Goal: Contribute content: Add original content to the website for others to see

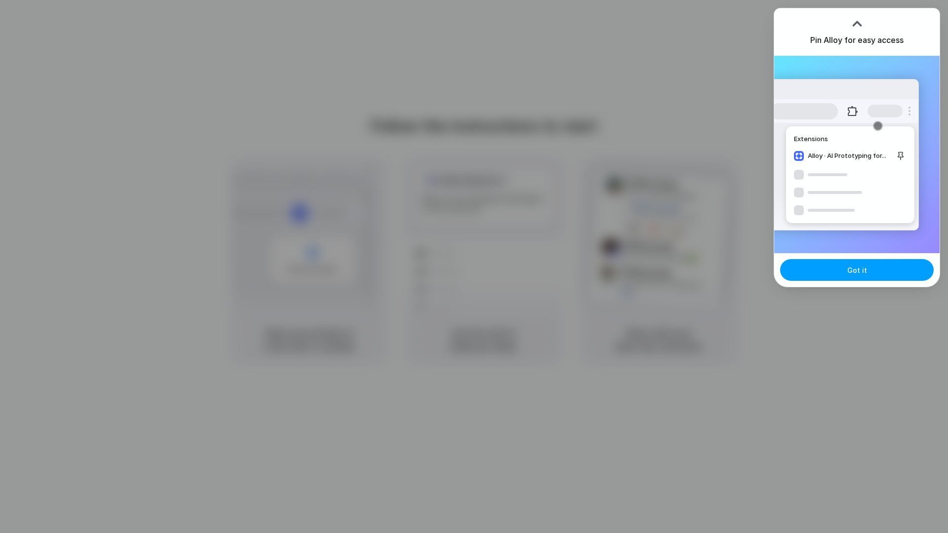
click at [881, 267] on button "Got it" at bounding box center [857, 270] width 154 height 22
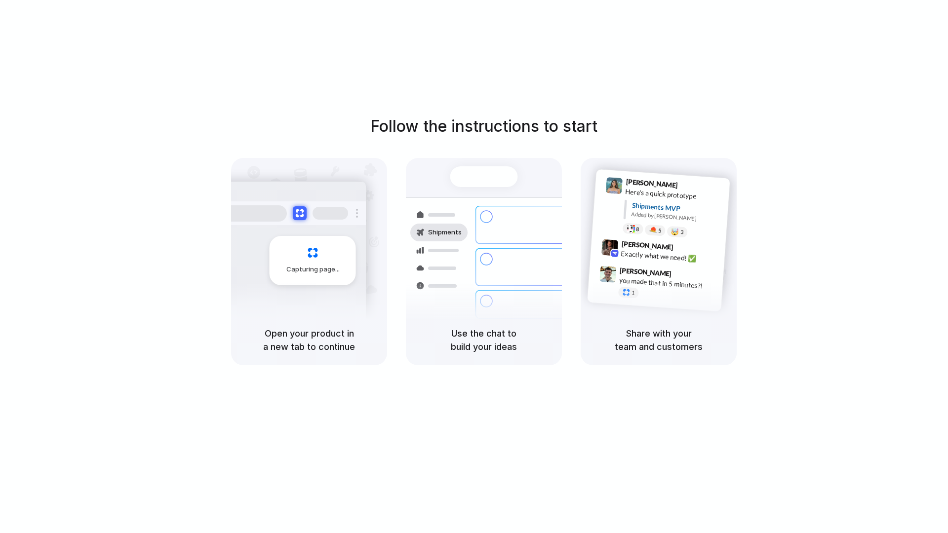
click at [315, 278] on div "Capturing page" at bounding box center [313, 260] width 86 height 49
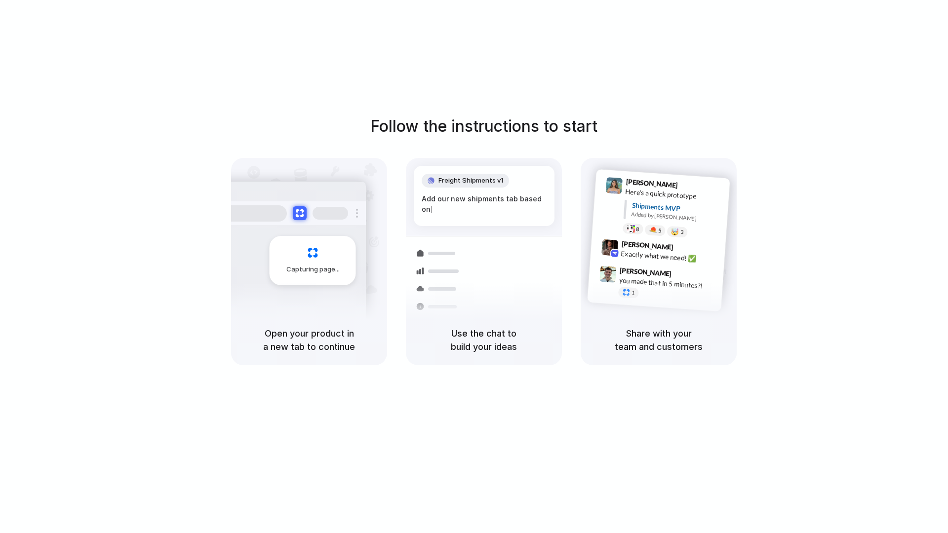
click at [660, 238] on div "[PERSON_NAME] 9:41 AM Here's a quick prototype Shipments MVP Added by [PERSON_N…" at bounding box center [661, 209] width 138 height 72
click at [314, 378] on div "Follow the instructions to start Capturing page Open your product in a new tab …" at bounding box center [484, 276] width 968 height 553
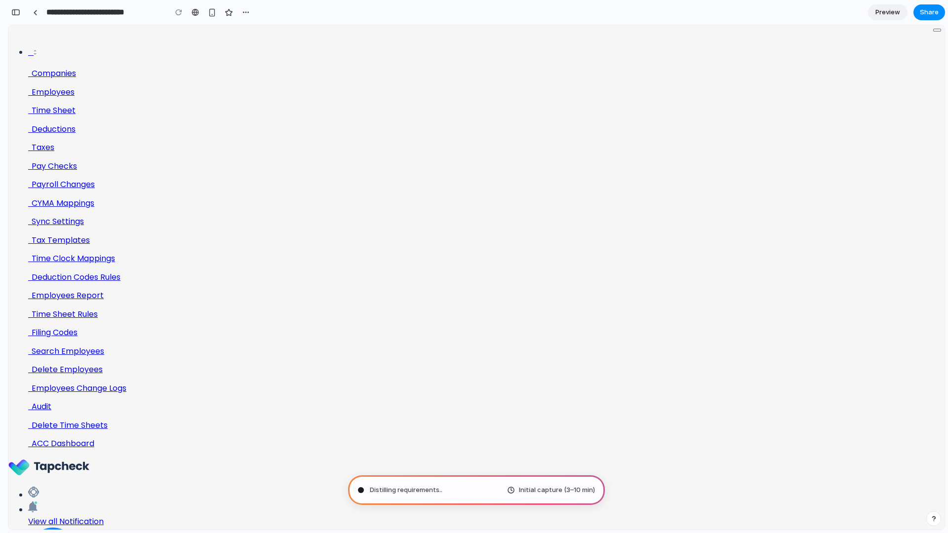
click at [432, 484] on div "Distilling requirements .. Initial capture (3–10 min)" at bounding box center [476, 490] width 257 height 30
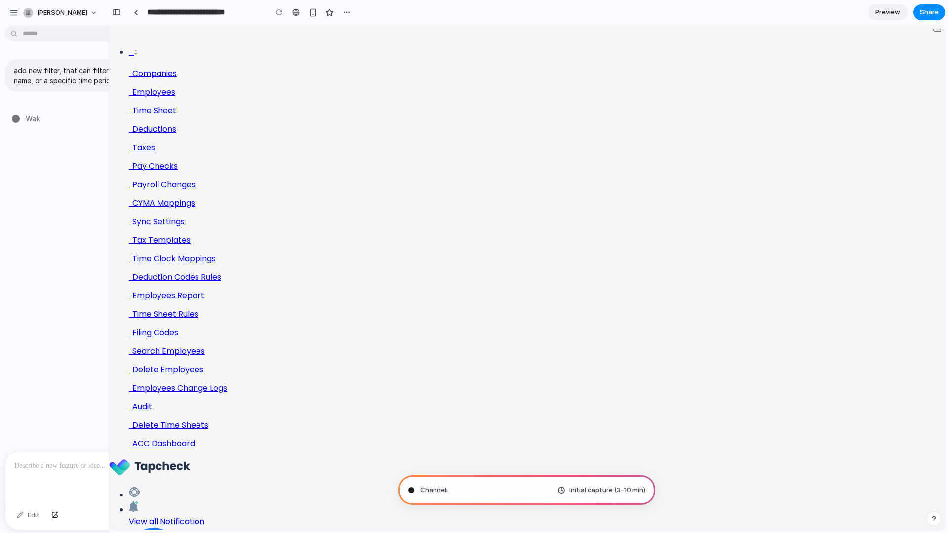
type input "**********"
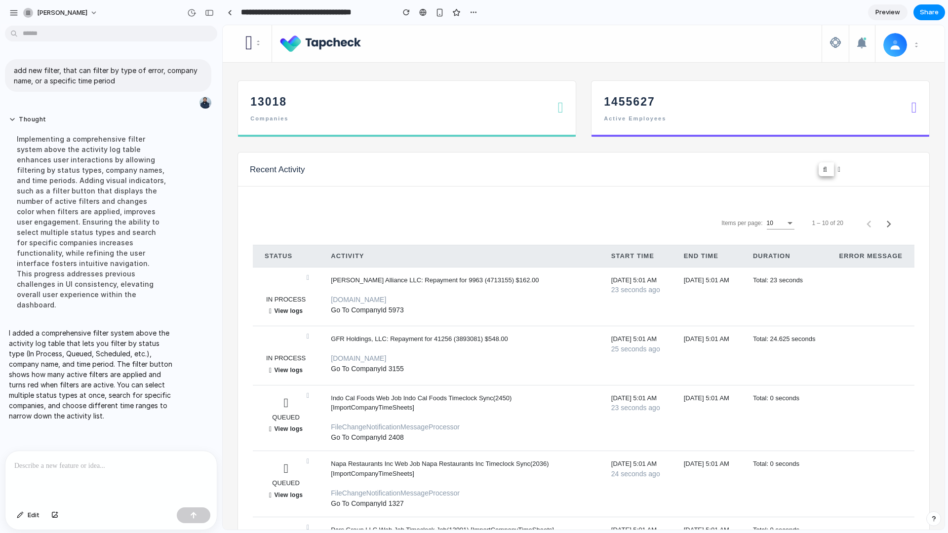
click at [826, 168] on icon at bounding box center [825, 169] width 4 height 7
click at [885, 225] on icon "button" at bounding box center [889, 224] width 14 height 14
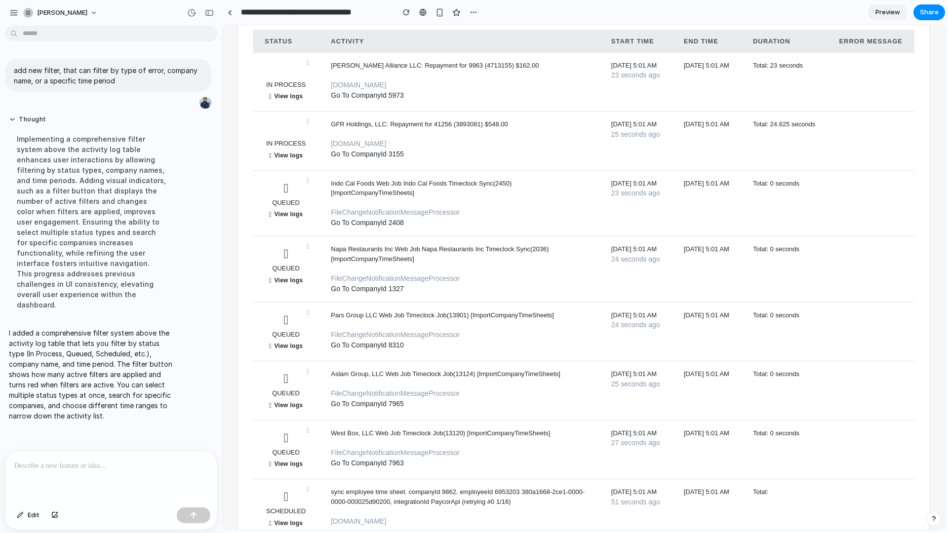
scroll to position [230, 0]
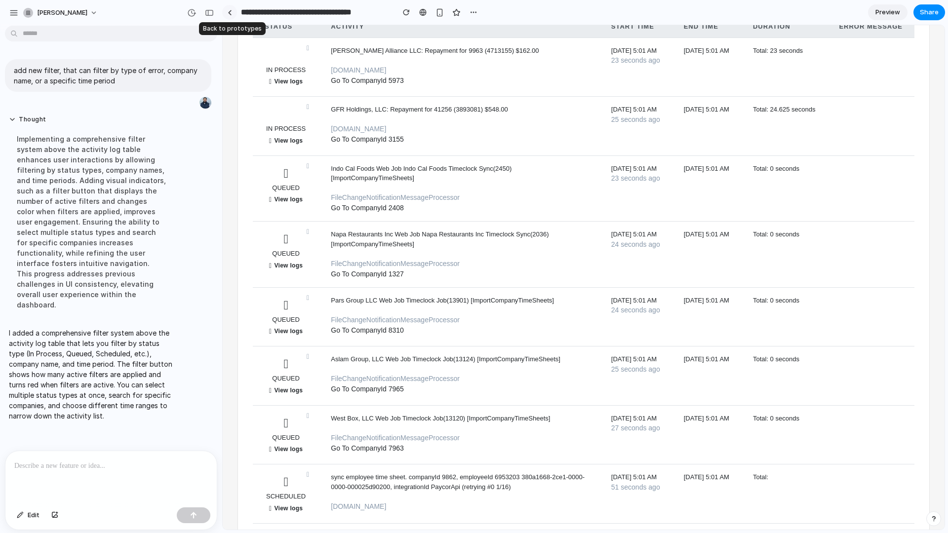
click at [231, 11] on div at bounding box center [230, 12] width 4 height 5
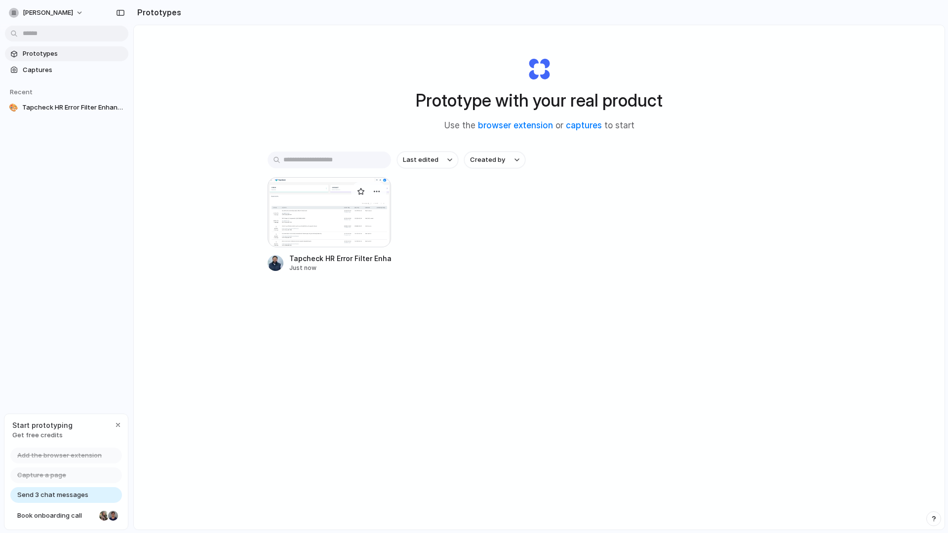
click at [314, 227] on div at bounding box center [329, 212] width 123 height 70
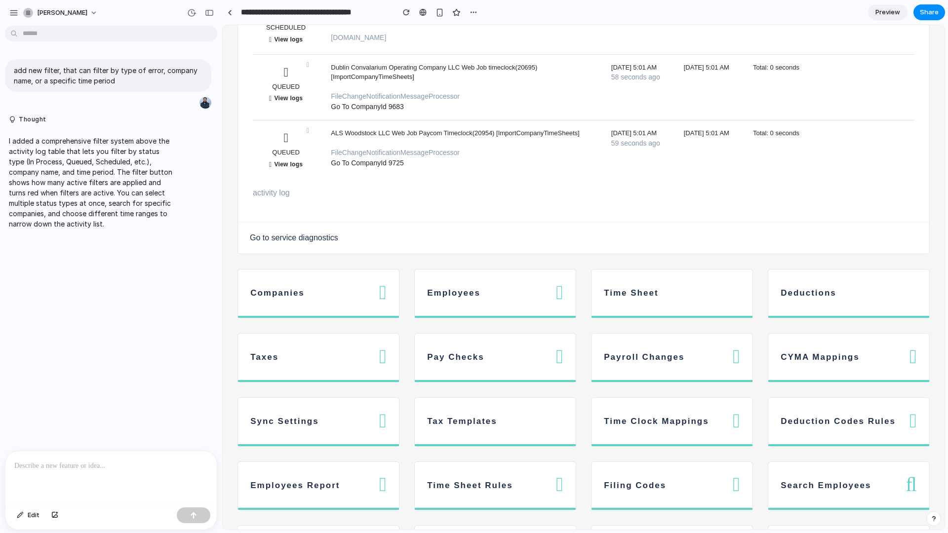
scroll to position [845, 0]
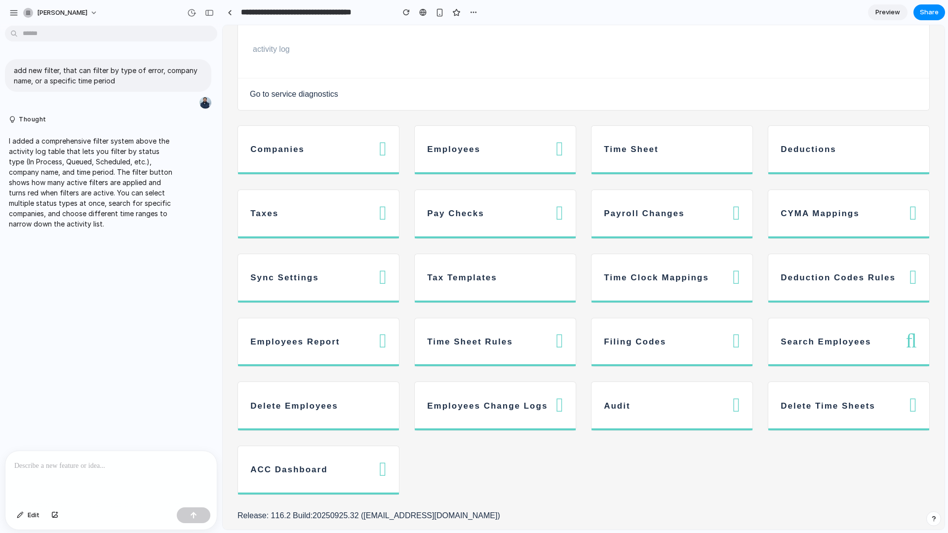
click at [513, 160] on div "Employees" at bounding box center [491, 149] width 129 height 22
click at [381, 155] on icon at bounding box center [382, 149] width 7 height 20
click at [321, 167] on div "Companies" at bounding box center [318, 150] width 161 height 48
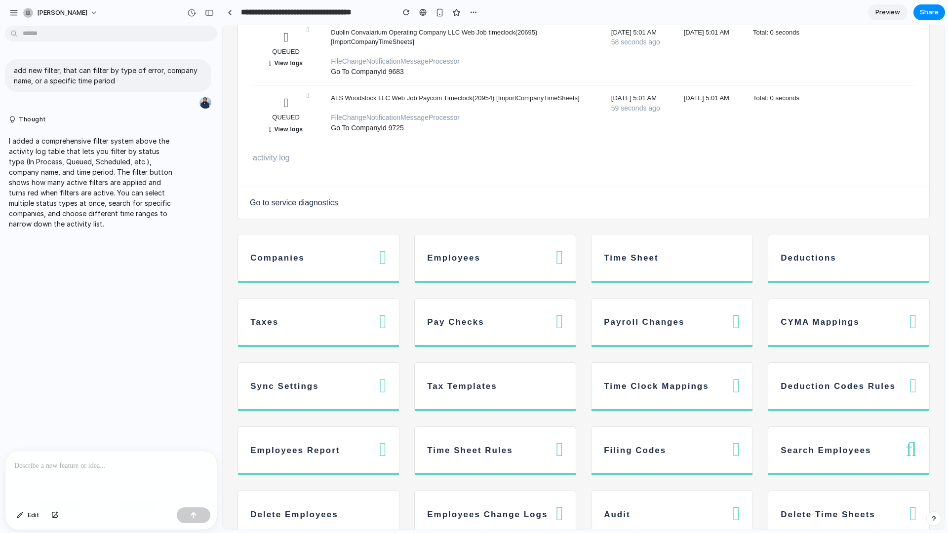
scroll to position [850, 0]
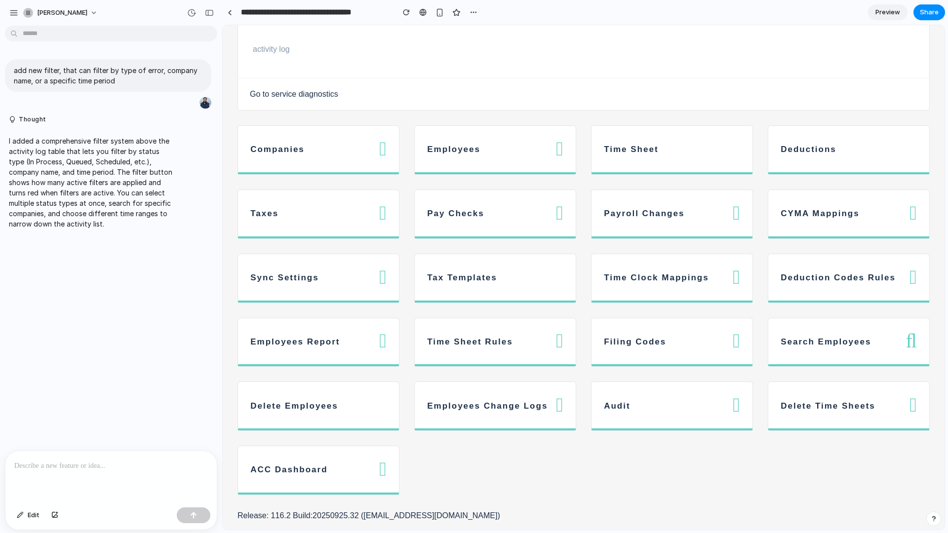
click at [107, 475] on div at bounding box center [110, 477] width 211 height 52
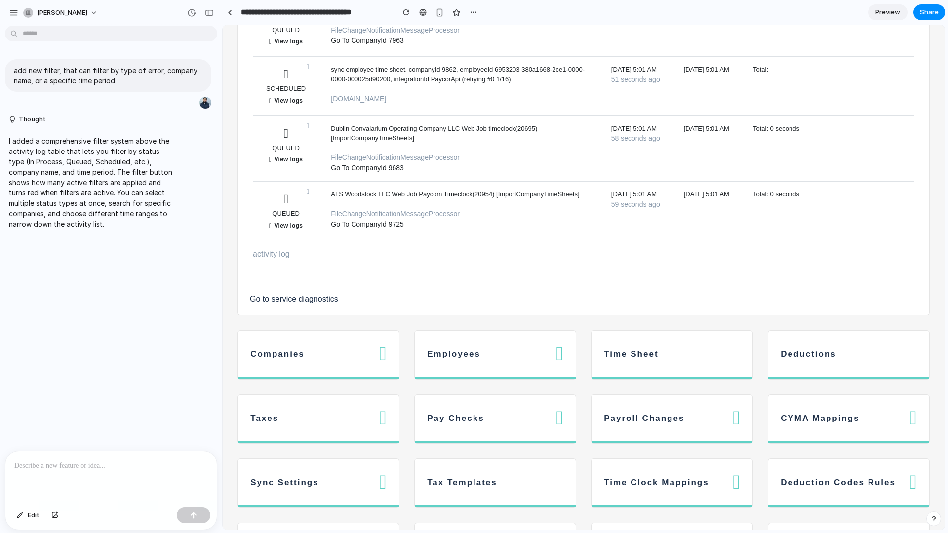
scroll to position [584, 0]
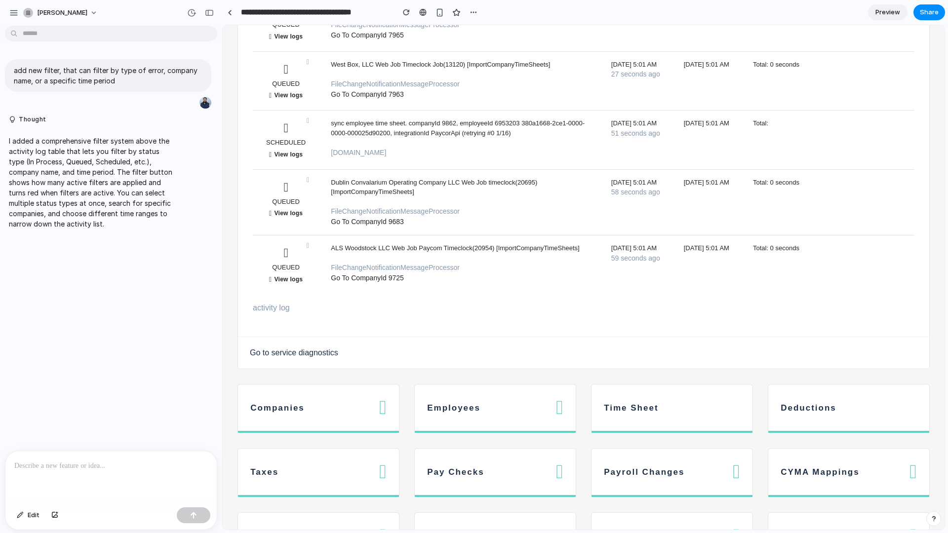
click at [385, 412] on icon at bounding box center [382, 408] width 7 height 20
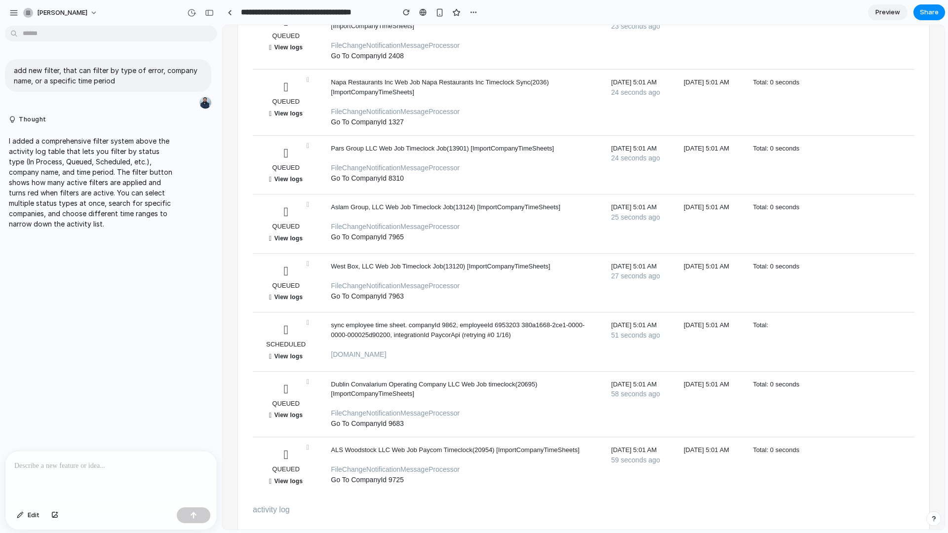
scroll to position [544, 0]
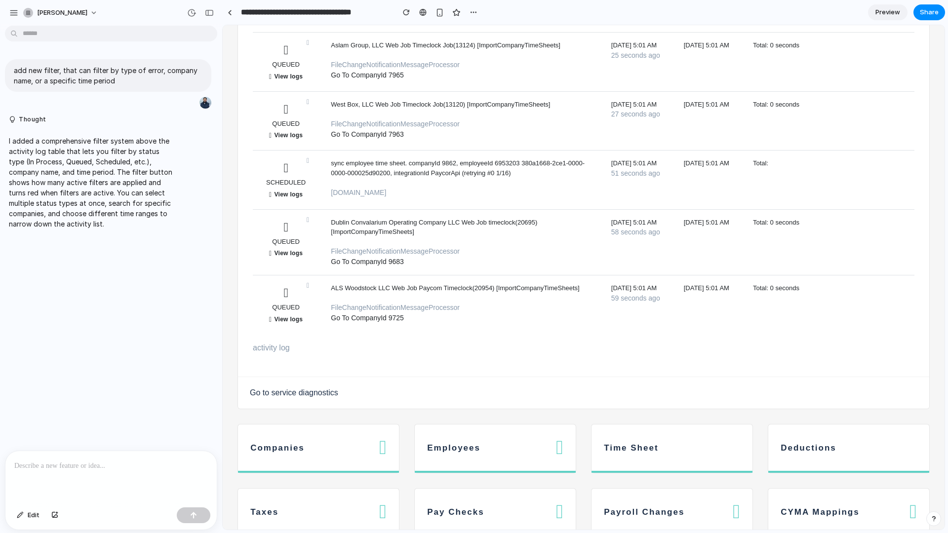
click at [556, 457] on icon at bounding box center [559, 448] width 7 height 20
click at [133, 487] on div at bounding box center [110, 477] width 211 height 52
